Goal: Information Seeking & Learning: Compare options

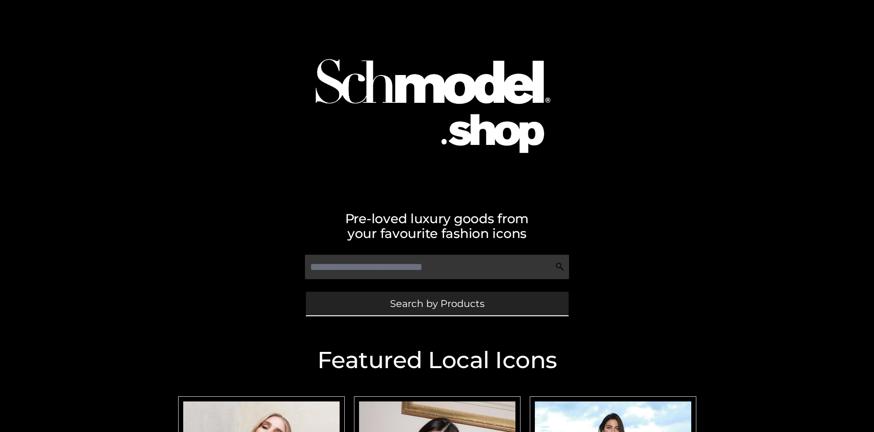
click at [437, 303] on span "Search by Products" at bounding box center [437, 303] width 94 height 10
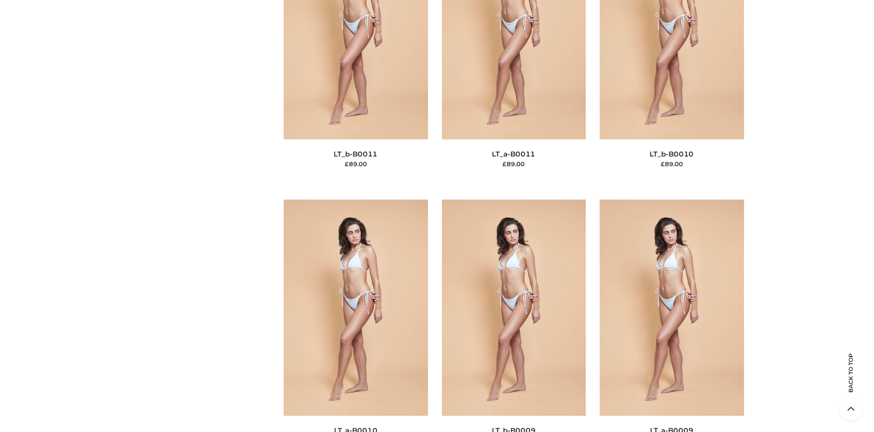
scroll to position [120, 0]
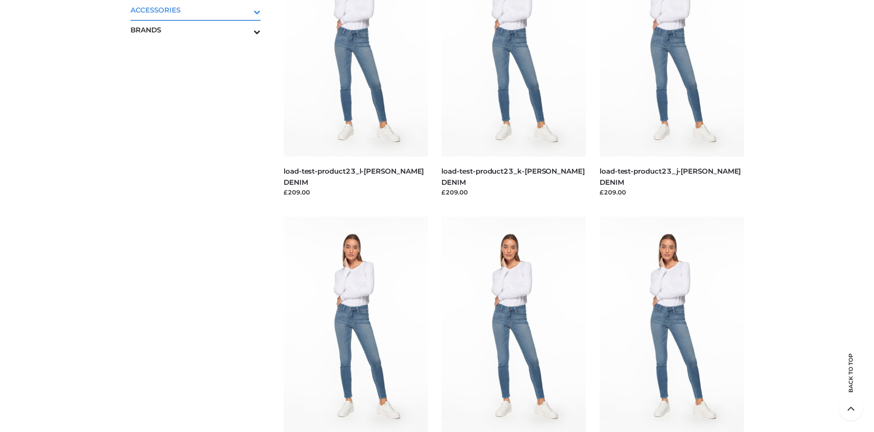
click at [244, 10] on icon "Toggle Submenu" at bounding box center [209, 11] width 104 height 11
click at [200, 50] on span "JEWELRY" at bounding box center [200, 49] width 121 height 11
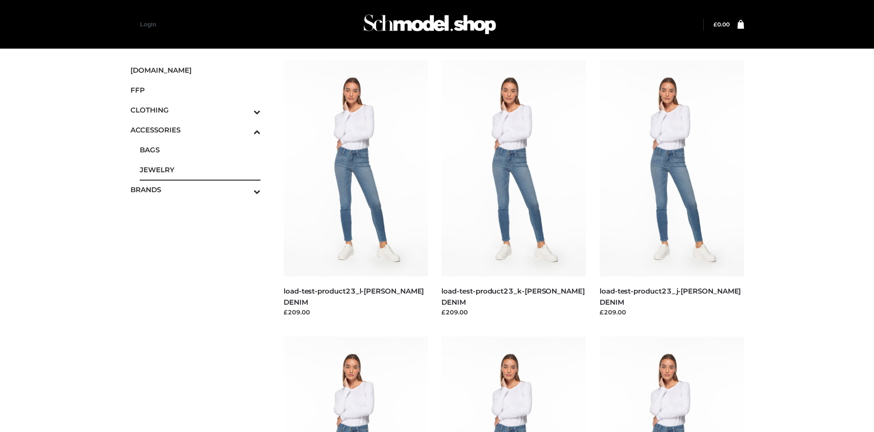
scroll to position [2668, 0]
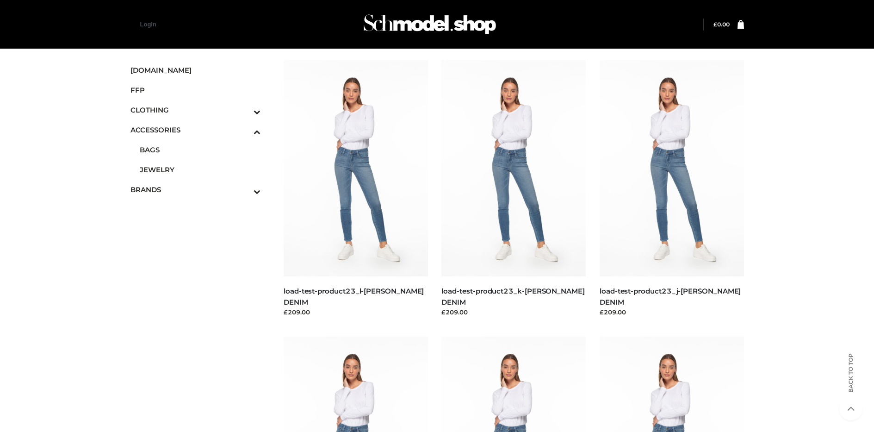
scroll to position [2945, 0]
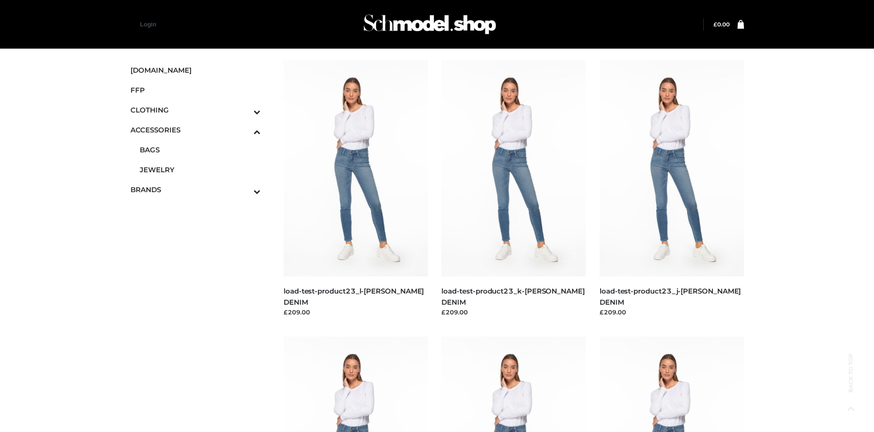
scroll to position [3230, 0]
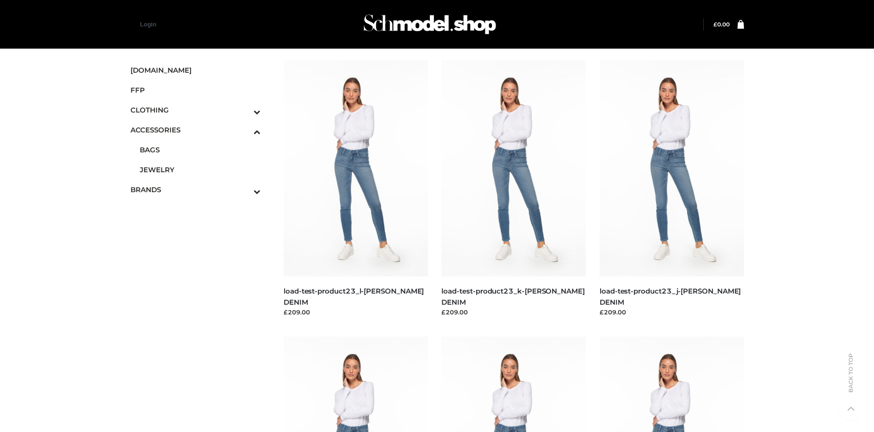
scroll to position [4059, 0]
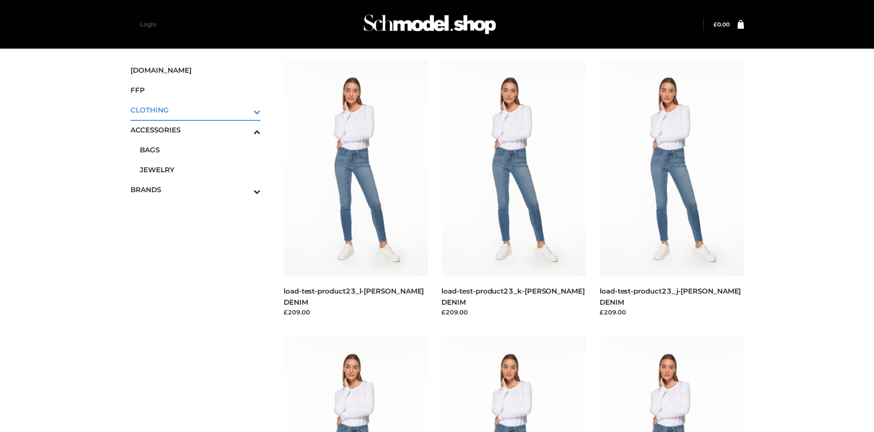
click at [244, 110] on icon "Toggle Submenu" at bounding box center [209, 111] width 104 height 11
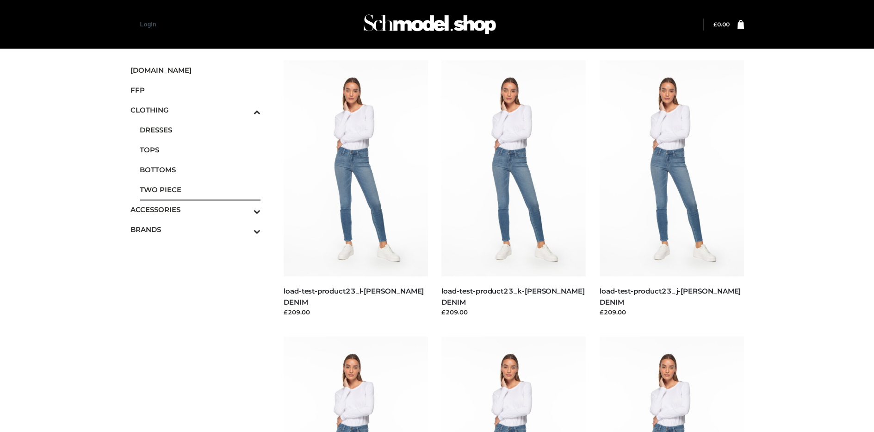
click at [200, 189] on span "TWO PIECE" at bounding box center [200, 189] width 121 height 11
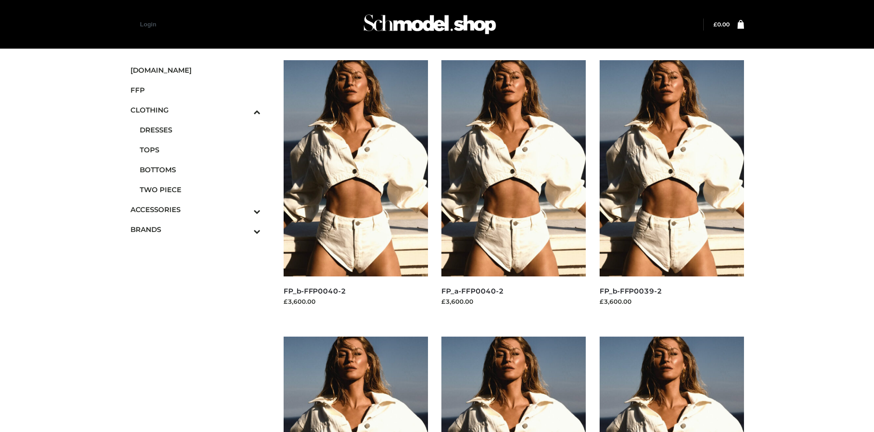
scroll to position [715, 0]
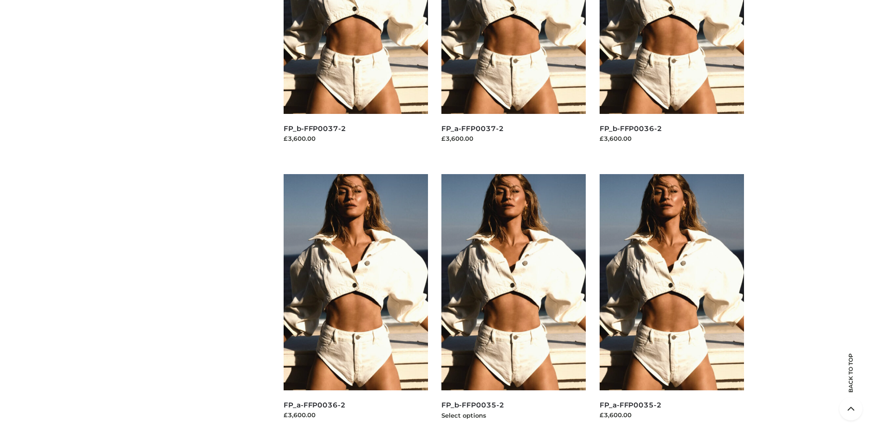
click at [514, 303] on img at bounding box center [513, 282] width 144 height 216
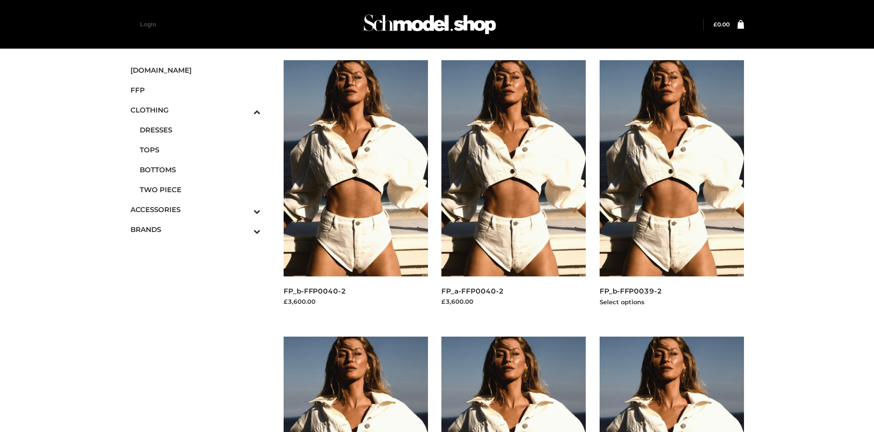
click at [671, 189] on img at bounding box center [672, 168] width 144 height 216
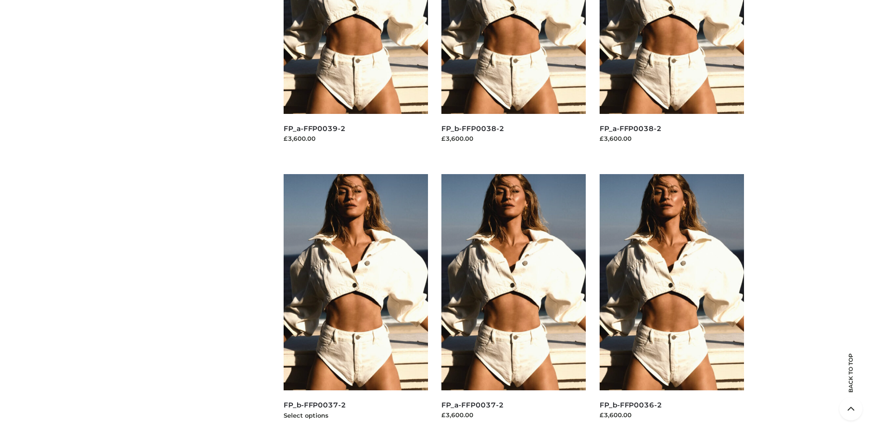
click at [355, 303] on img at bounding box center [356, 282] width 144 height 216
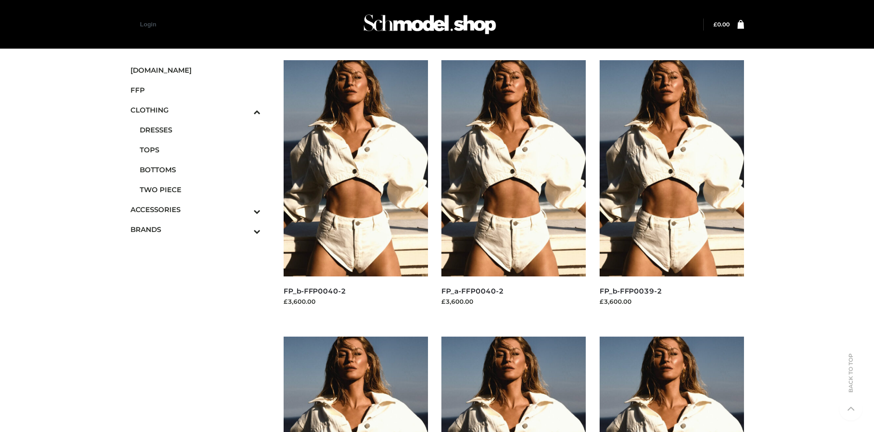
scroll to position [715, 0]
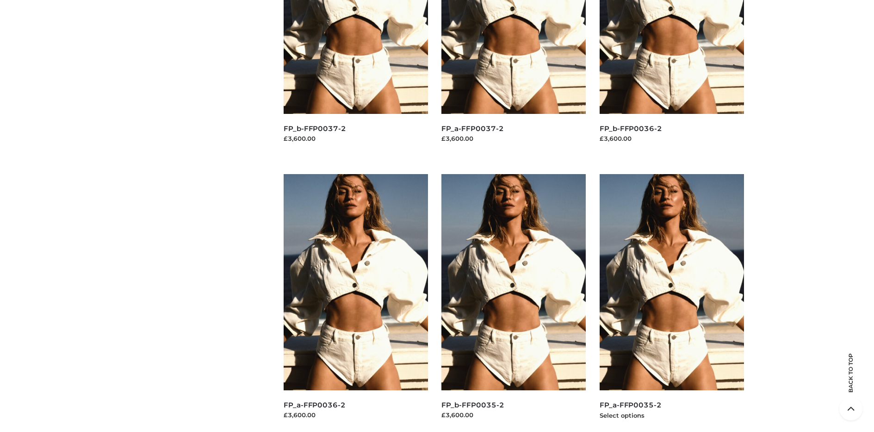
click at [671, 303] on img at bounding box center [672, 282] width 144 height 216
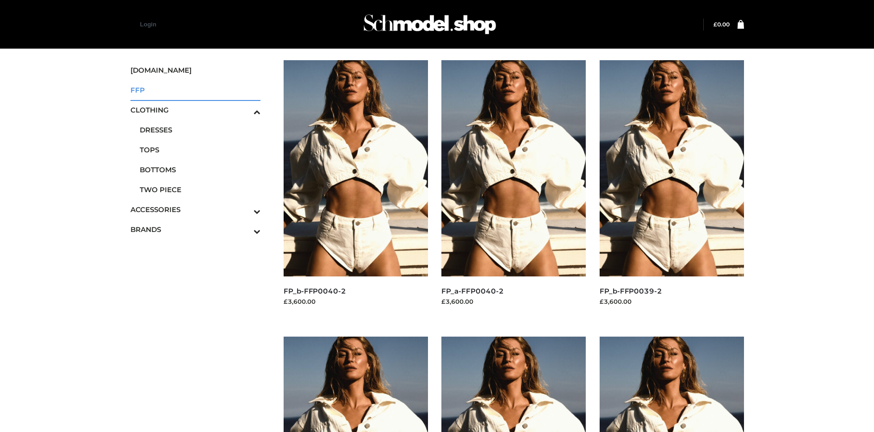
click at [195, 90] on span "FFP" at bounding box center [195, 90] width 130 height 11
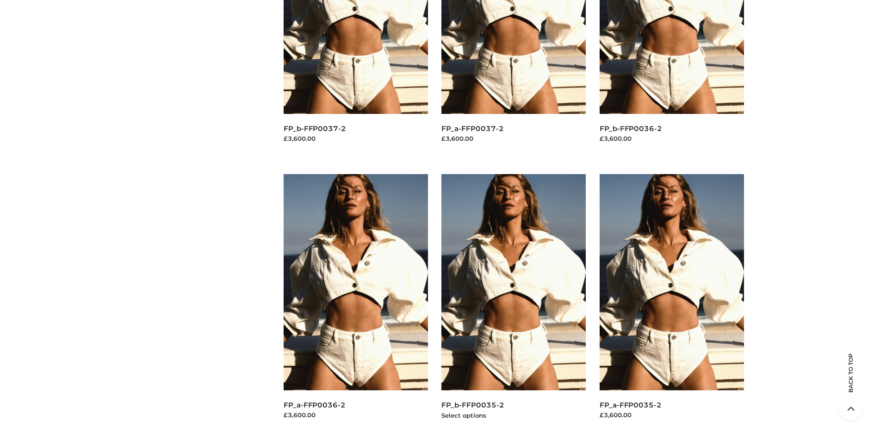
click at [514, 303] on img at bounding box center [513, 282] width 144 height 216
click at [671, 303] on img at bounding box center [672, 282] width 144 height 216
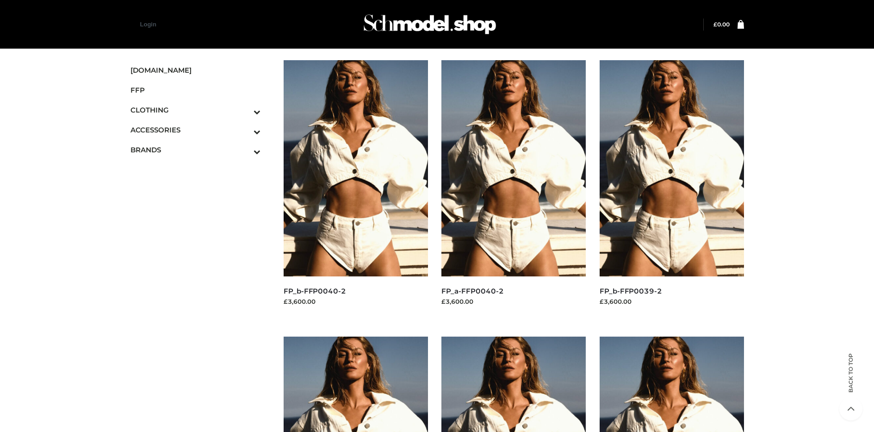
scroll to position [439, 0]
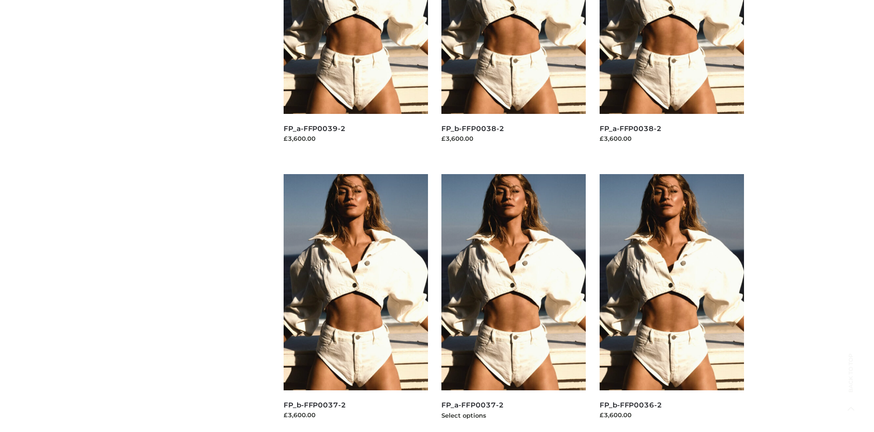
click at [514, 303] on img at bounding box center [513, 282] width 144 height 216
click at [355, 303] on img at bounding box center [356, 282] width 144 height 216
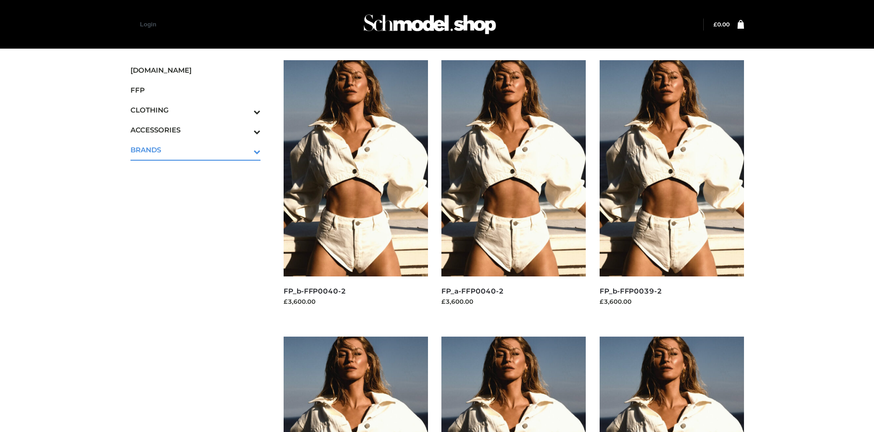
click at [244, 149] on icon "Toggle Submenu" at bounding box center [209, 151] width 104 height 11
click at [200, 169] on span "OPP SWIMWEAR" at bounding box center [200, 169] width 121 height 11
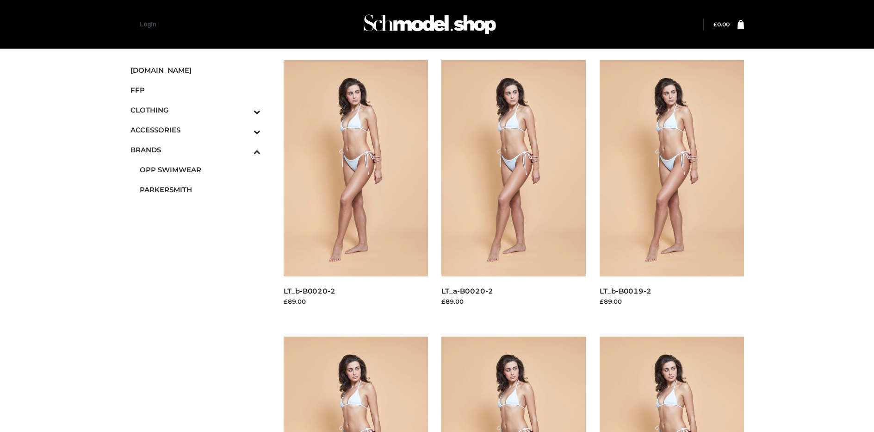
scroll to position [439, 0]
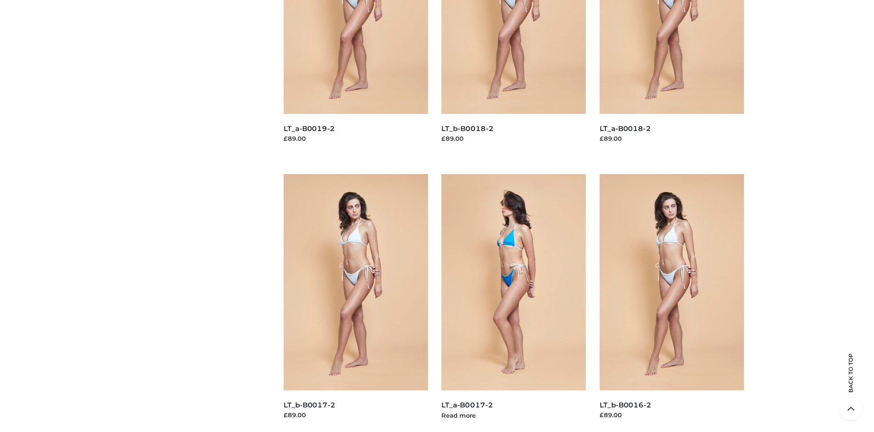
click at [514, 303] on img at bounding box center [513, 282] width 144 height 216
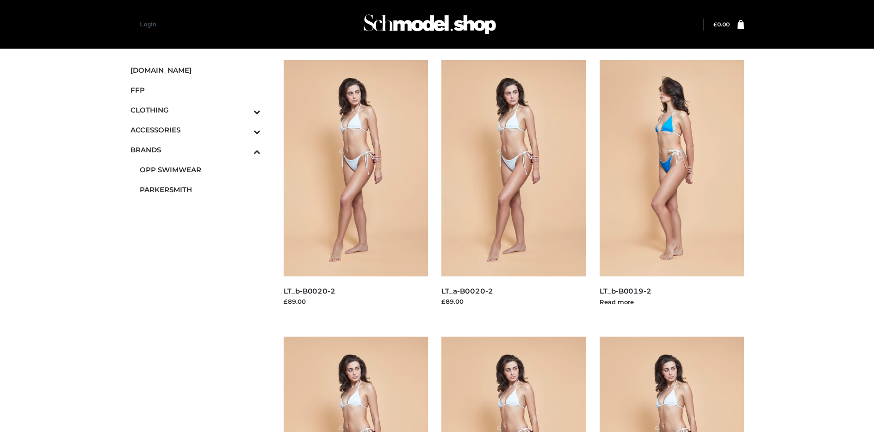
click at [671, 189] on img at bounding box center [672, 168] width 144 height 216
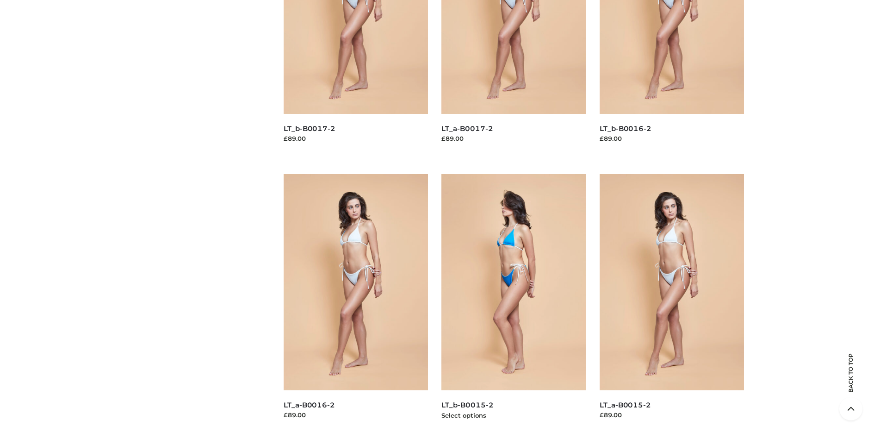
click at [514, 303] on img at bounding box center [513, 282] width 144 height 216
